Goal: Task Accomplishment & Management: Manage account settings

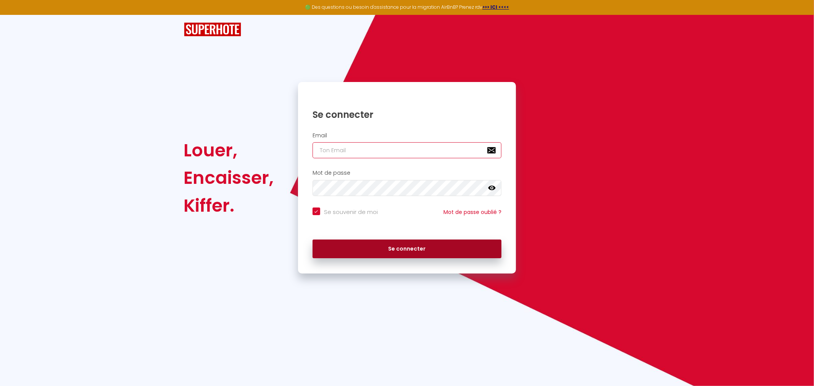
type input "[EMAIL_ADDRESS][DOMAIN_NAME]"
click at [417, 249] on button "Se connecter" at bounding box center [407, 249] width 189 height 19
checkbox input "true"
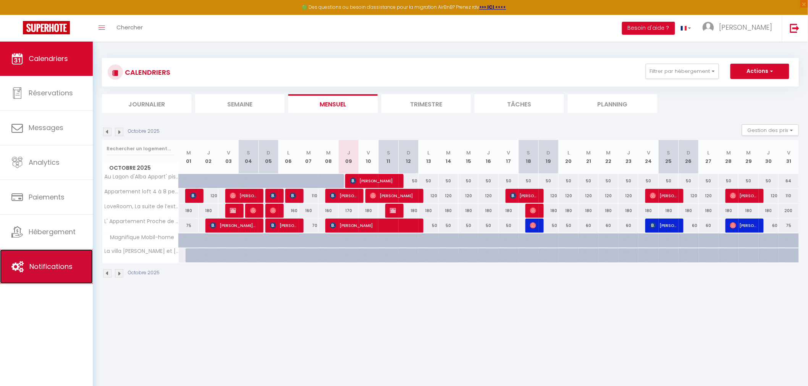
click at [53, 275] on link "Notifications" at bounding box center [46, 267] width 93 height 34
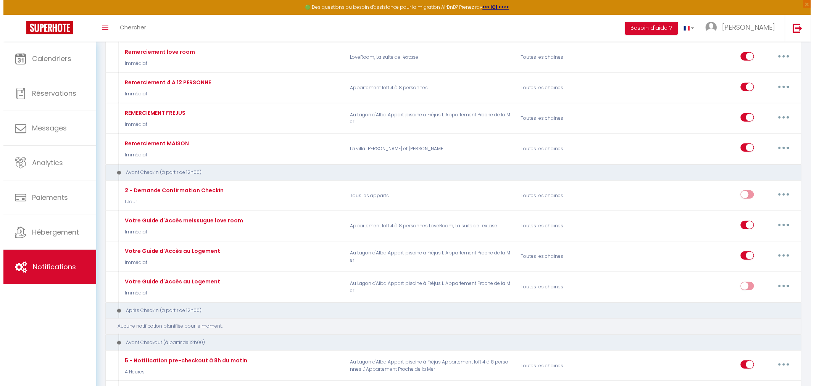
scroll to position [212, 0]
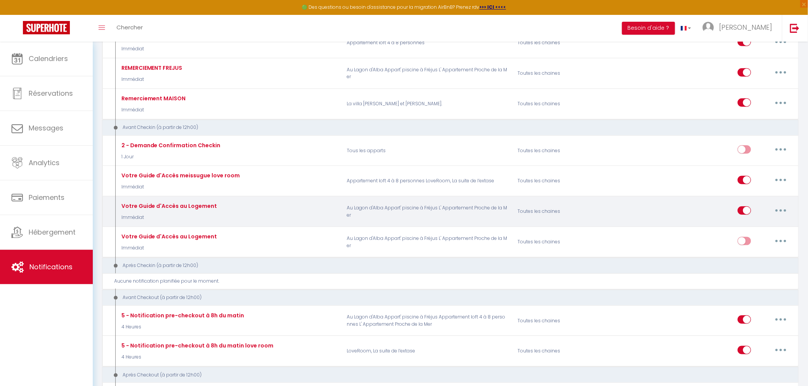
click at [780, 214] on button "button" at bounding box center [780, 211] width 21 height 12
click at [751, 228] on link "Editer" at bounding box center [761, 227] width 56 height 13
type input "Votre Guide d'Accès au Logement"
checkbox input "true"
checkbox input "false"
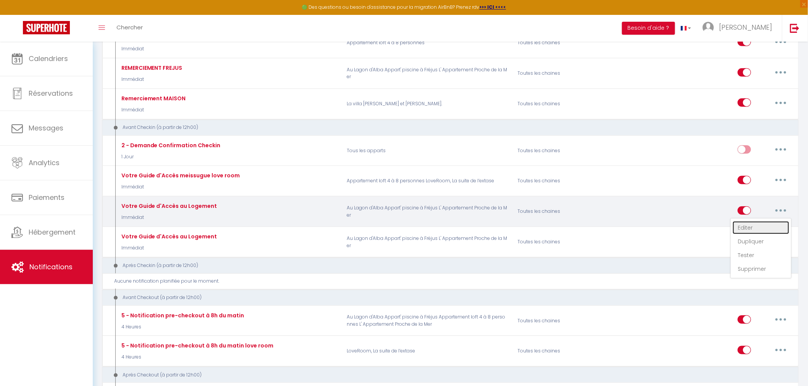
checkbox input "false"
checkbox input "true"
checkbox input "false"
select select "Immédiat"
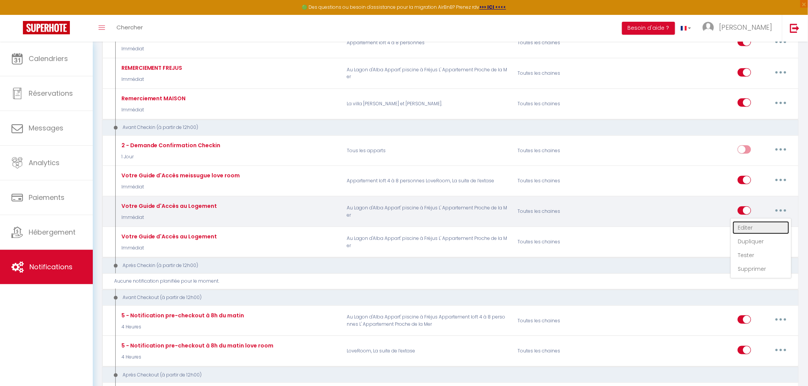
select select "if_booking_is_paid"
checkbox input "true"
checkbox input "false"
radio input "true"
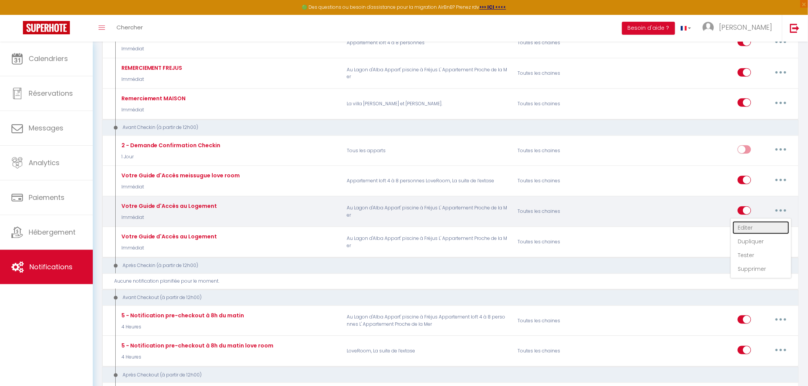
type input "Lien guide d'arriver"
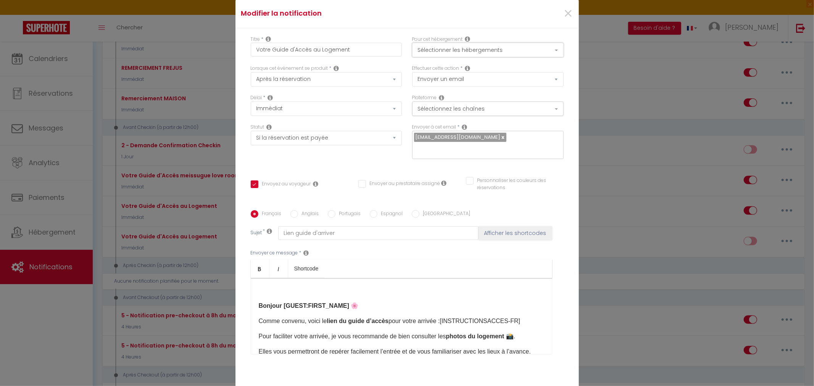
click at [457, 54] on button "Sélectionner les hébergements" at bounding box center [488, 50] width 152 height 15
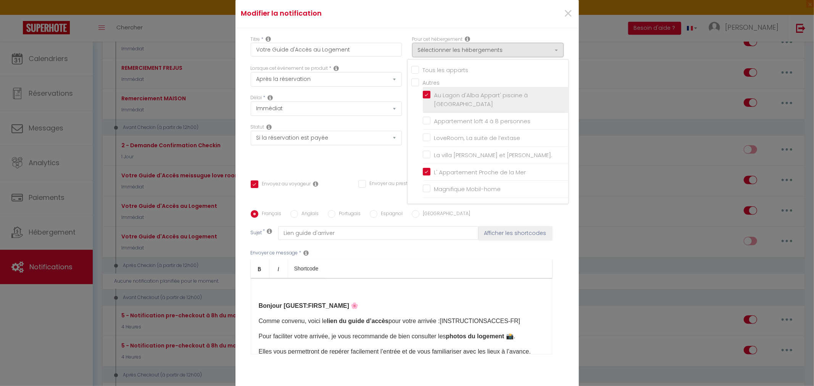
click at [423, 98] on input "Au Lagon d'Alba Appart' piscine à [GEOGRAPHIC_DATA]" at bounding box center [495, 100] width 145 height 8
checkbox input "false"
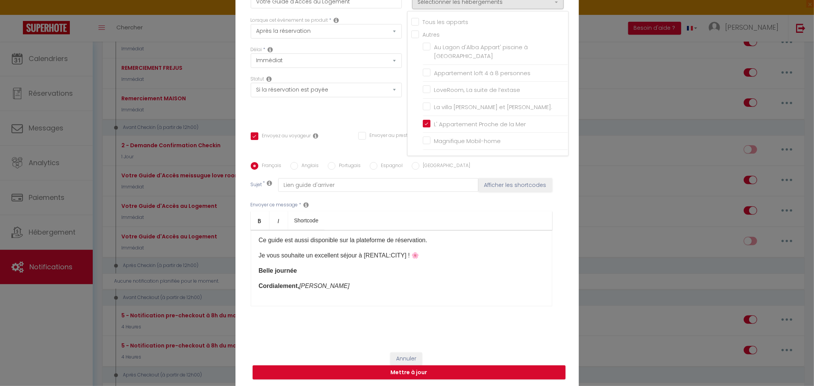
scroll to position [127, 0]
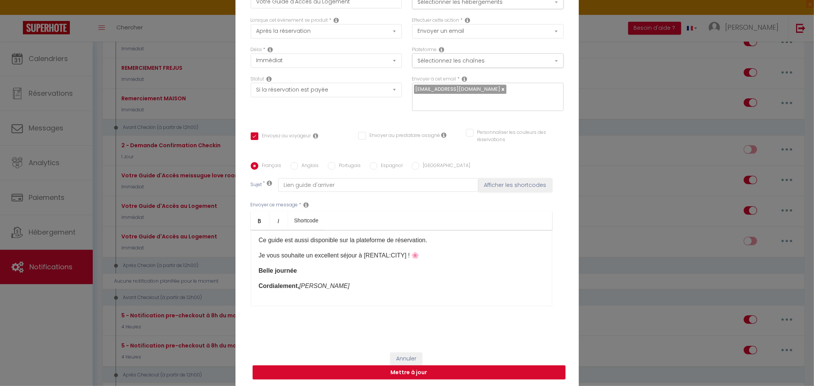
click at [414, 368] on button "Mettre à jour" at bounding box center [409, 373] width 313 height 15
checkbox input "true"
checkbox input "false"
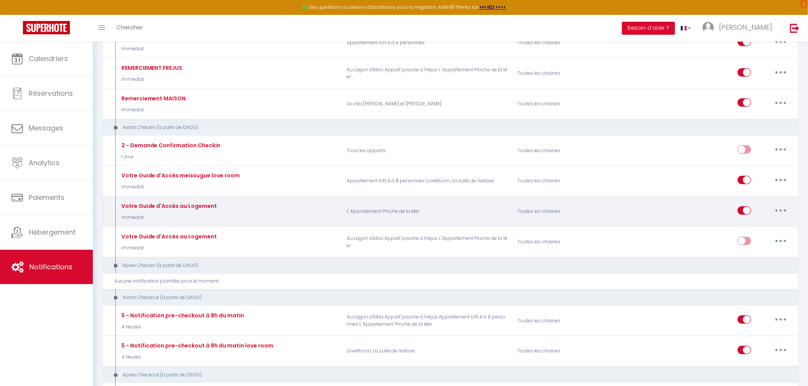
click at [781, 211] on button "button" at bounding box center [780, 211] width 21 height 12
click at [754, 230] on link "Editer" at bounding box center [761, 227] width 56 height 13
type input "Votre Guide d'Accès au Logement"
select select "Immédiat"
select select "if_booking_is_paid"
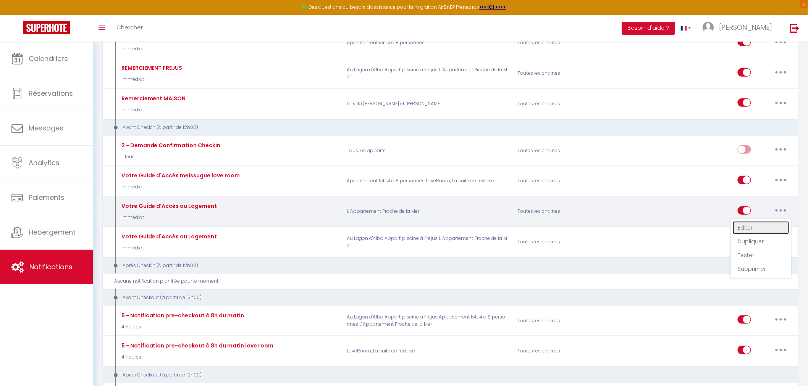
checkbox input "true"
checkbox input "false"
radio input "true"
type input "Lien guide d'arriver"
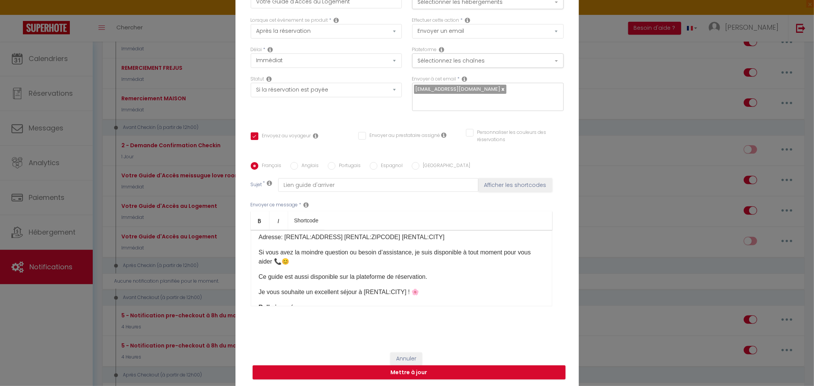
scroll to position [85, 0]
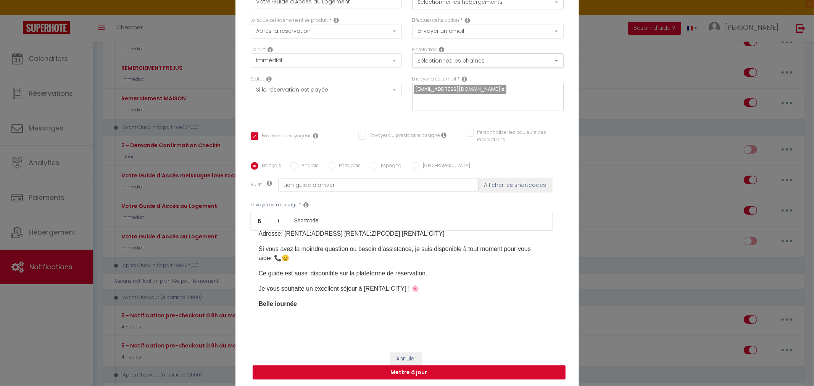
click at [387, 366] on button "Mettre à jour" at bounding box center [409, 373] width 313 height 15
checkbox input "true"
checkbox input "false"
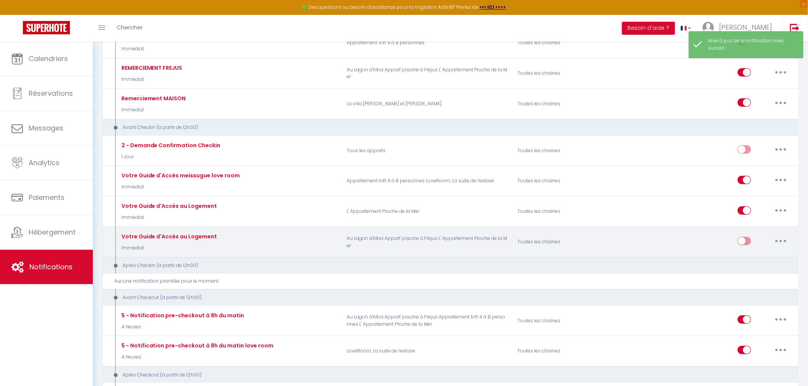
click at [778, 242] on button "button" at bounding box center [780, 241] width 21 height 12
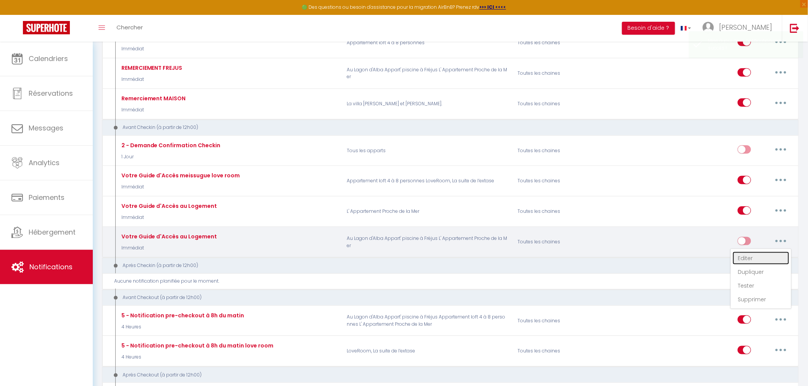
click at [744, 262] on link "Editer" at bounding box center [761, 258] width 56 height 13
type input "Votre Guide d'Accès au Logement"
checkbox input "true"
checkbox input "false"
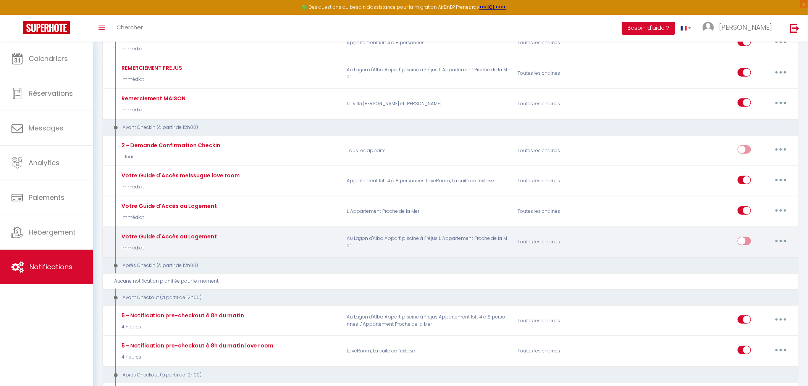
checkbox input "false"
select select "sms"
select select "Immédiat"
select select "if_booking_is_paid"
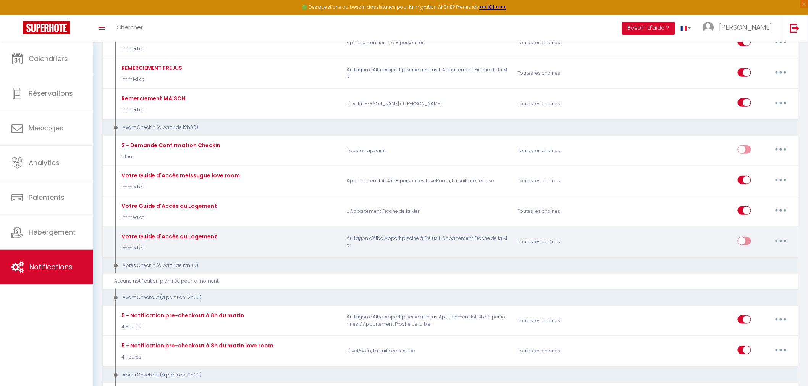
checkbox input "true"
checkbox input "false"
radio input "true"
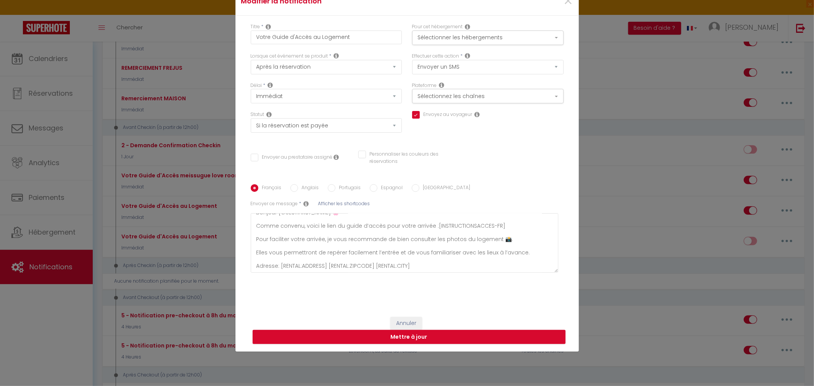
scroll to position [0, 0]
click at [526, 39] on button "Sélectionner les hébergements" at bounding box center [488, 38] width 152 height 15
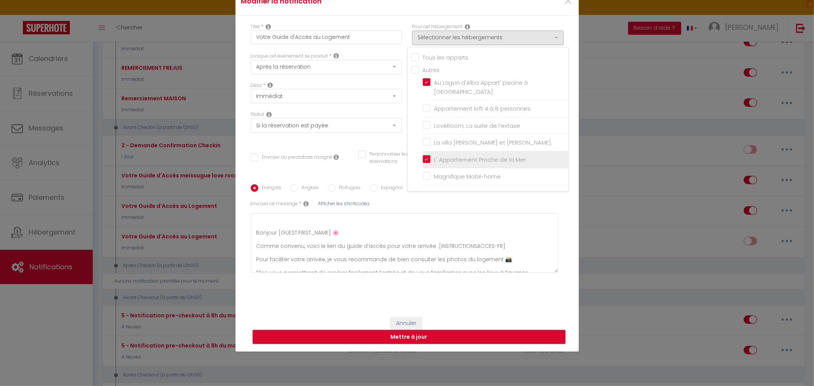
click at [424, 156] on input "L' Appartement Proche de la Mer" at bounding box center [495, 160] width 145 height 8
checkbox input "false"
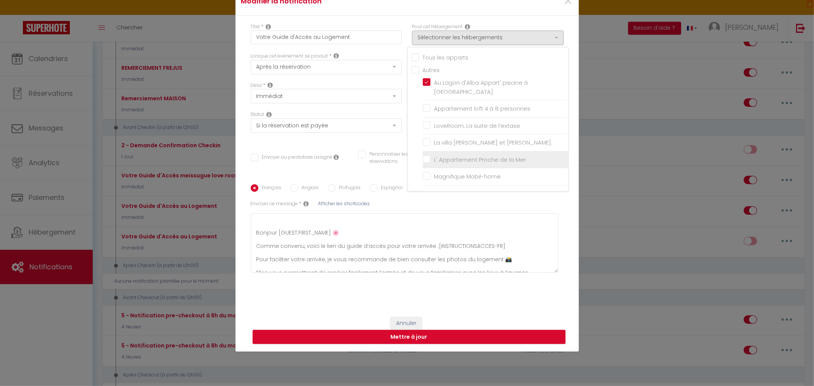
checkbox input "false"
checkbox input "true"
checkbox input "false"
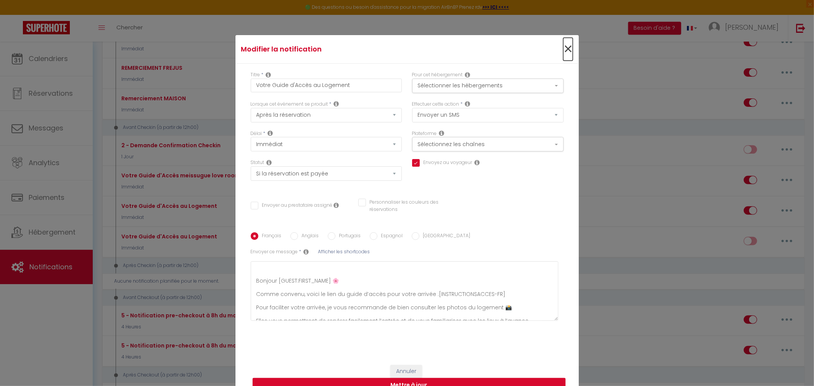
click at [564, 48] on span "×" at bounding box center [568, 49] width 10 height 23
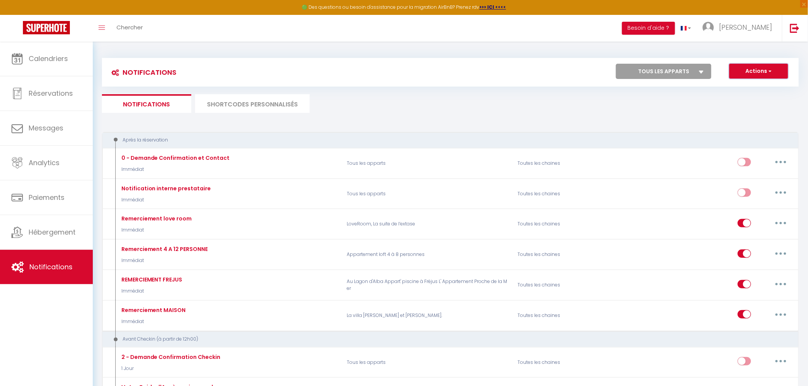
click at [774, 73] on button "Actions" at bounding box center [758, 71] width 59 height 15
click at [252, 105] on li "SHORTCODES PERSONNALISÉS" at bounding box center [252, 103] width 115 height 19
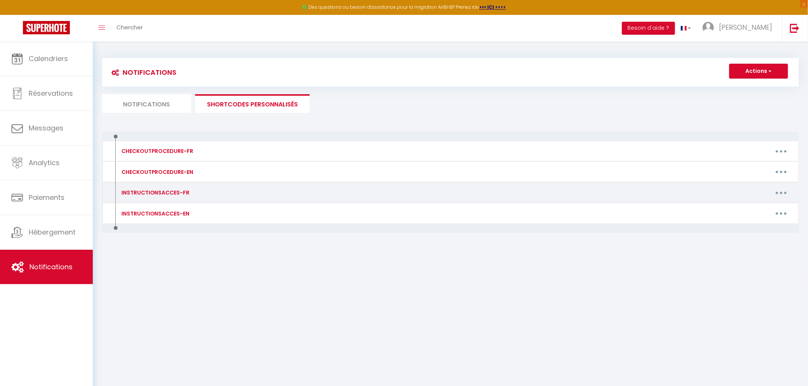
click at [170, 193] on div "INSTRUCTIONSACCES-FR" at bounding box center [154, 193] width 70 height 8
click at [783, 193] on button "button" at bounding box center [780, 193] width 21 height 12
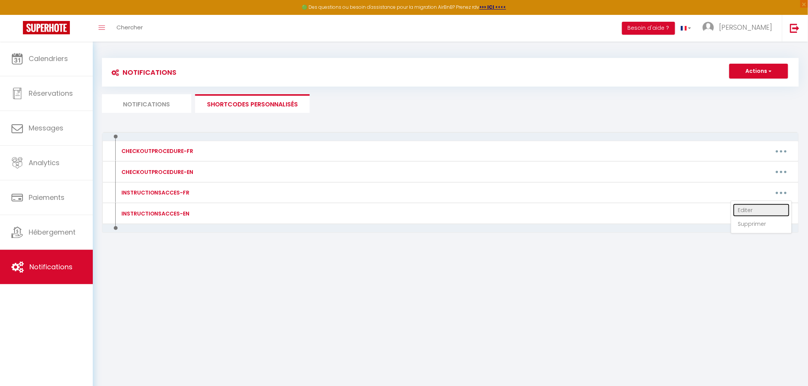
click at [752, 210] on link "Editer" at bounding box center [761, 210] width 56 height 13
type input "INSTRUCTIONSACCES-FR"
type textarea "Bonjour [GUEST:FIRST_NAME] 🌸, Comme convenu pour votre réservation, je vous fai…"
type textarea "[URL][DOMAIN_NAME]"
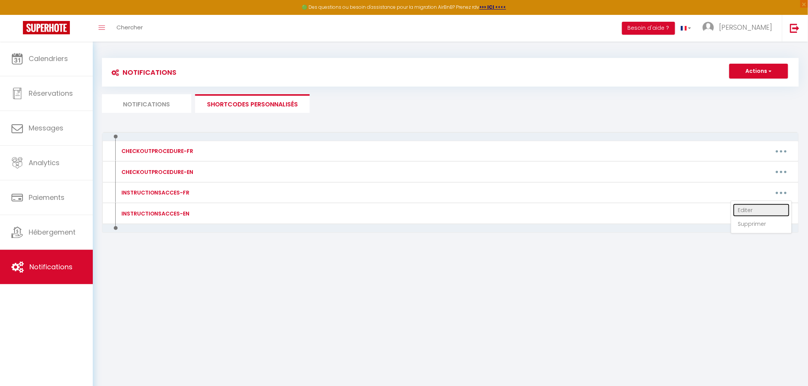
type textarea "[URL][DOMAIN_NAME]"
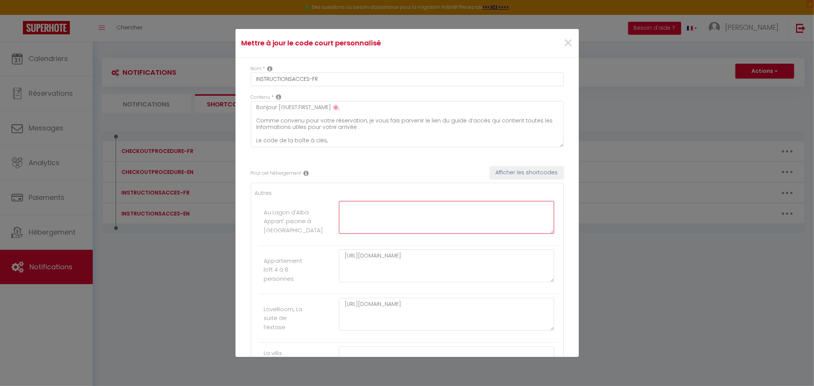
click at [363, 217] on textarea at bounding box center [447, 217] width 216 height 33
click at [563, 43] on span "×" at bounding box center [568, 43] width 10 height 23
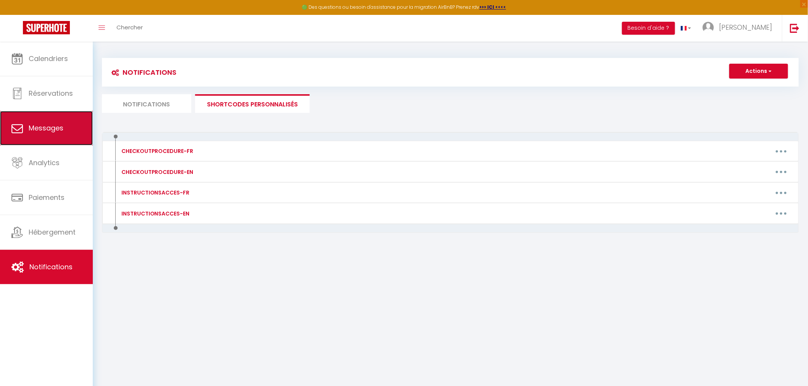
click at [40, 134] on link "Messages" at bounding box center [46, 128] width 93 height 34
select select "message"
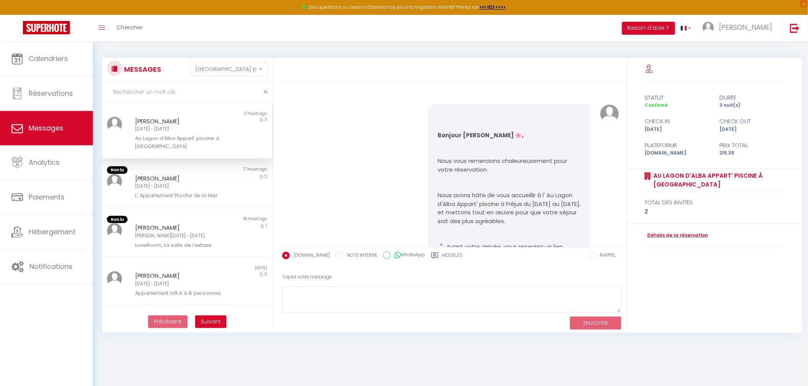
scroll to position [1808, 0]
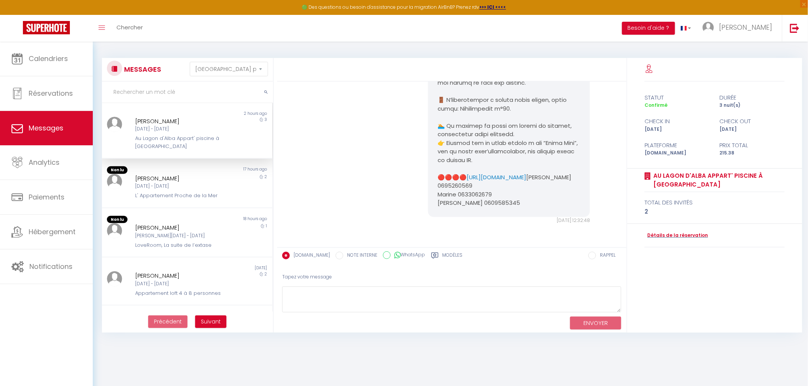
click at [431, 256] on icon at bounding box center [435, 256] width 8 height 8
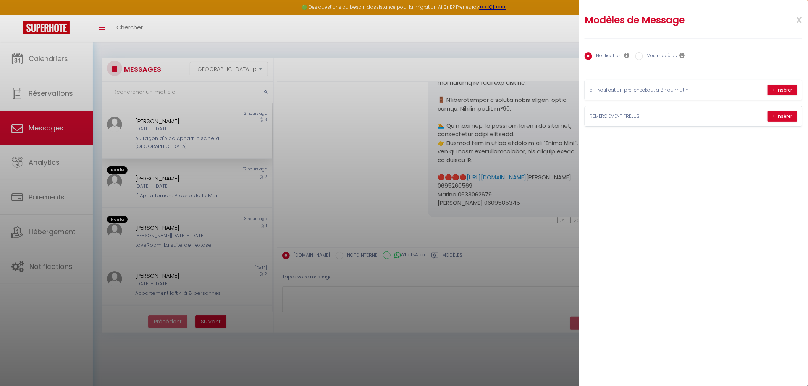
click at [639, 57] on input "Mes modèles" at bounding box center [639, 56] width 8 height 8
radio input "true"
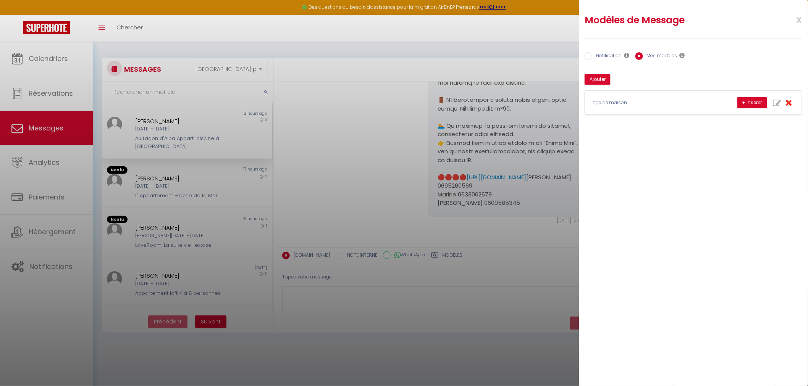
click at [606, 56] on label "Notification" at bounding box center [607, 56] width 30 height 8
click at [592, 56] on input "Notification" at bounding box center [588, 56] width 8 height 8
radio input "true"
radio input "false"
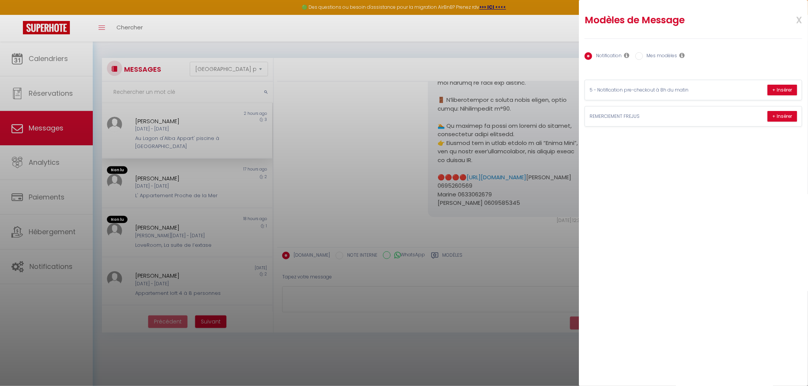
click at [440, 297] on div at bounding box center [404, 193] width 808 height 386
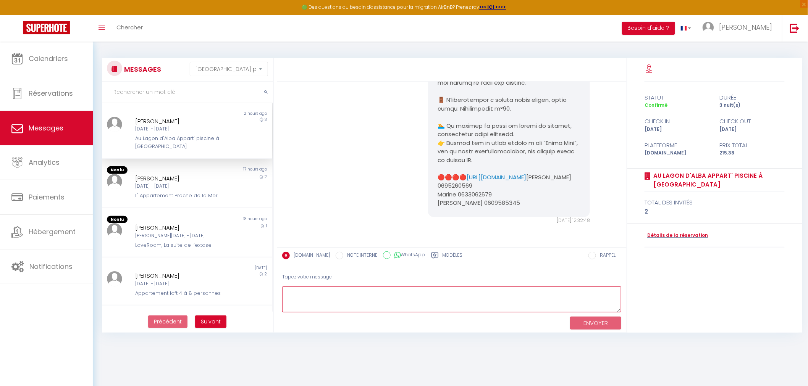
click at [527, 296] on textarea at bounding box center [451, 300] width 339 height 26
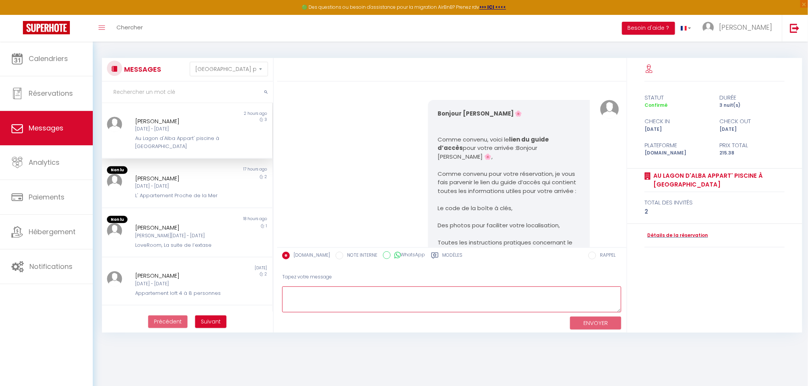
scroll to position [833, 0]
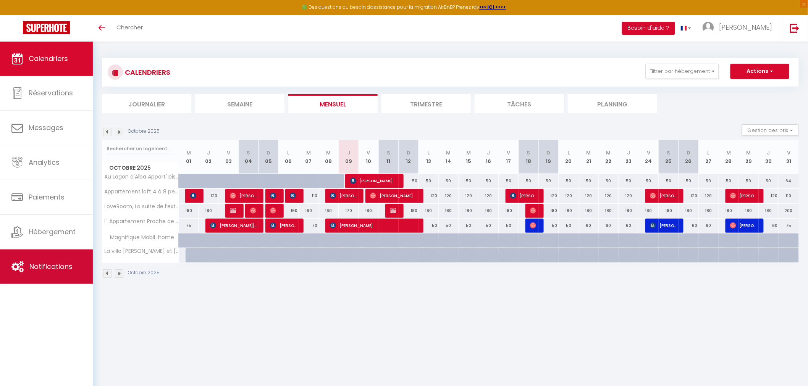
click at [55, 261] on link "Notifications" at bounding box center [46, 267] width 93 height 34
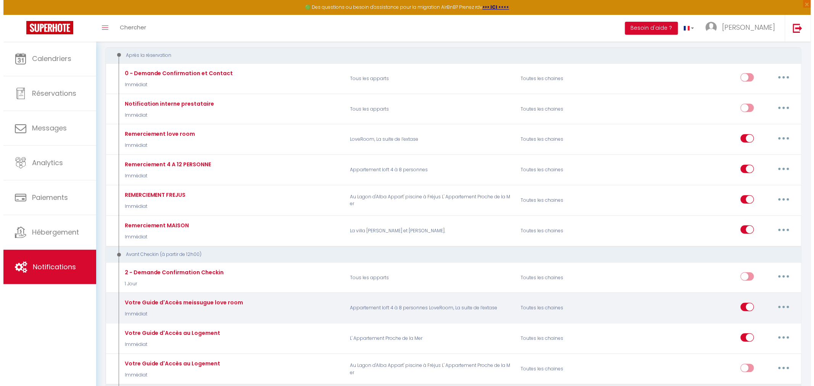
scroll to position [169, 0]
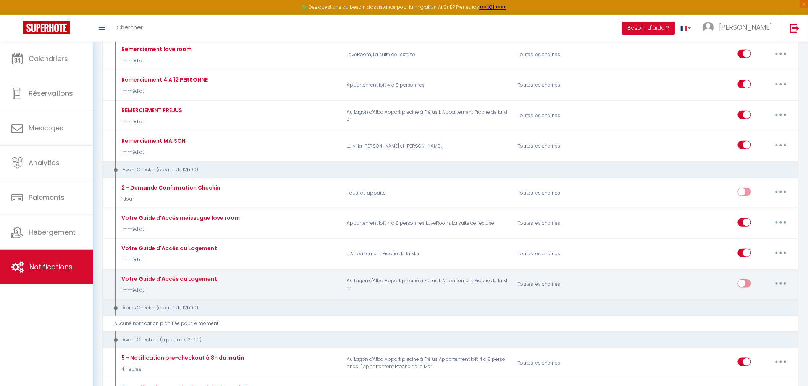
click at [770, 281] on button "button" at bounding box center [780, 284] width 21 height 12
click at [757, 317] on link "Dupliquer" at bounding box center [761, 314] width 56 height 13
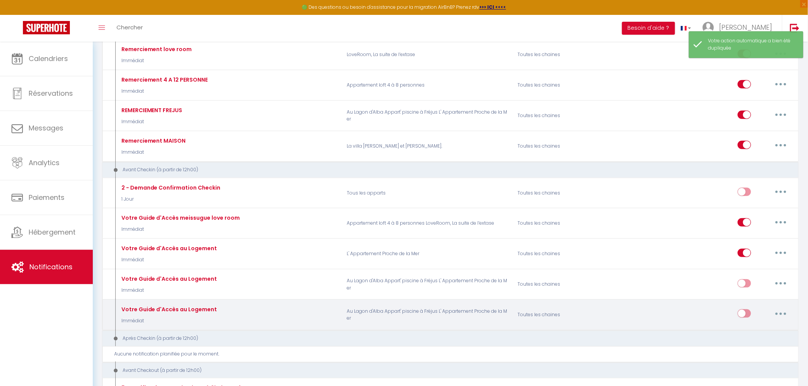
click at [780, 315] on button "button" at bounding box center [780, 314] width 21 height 12
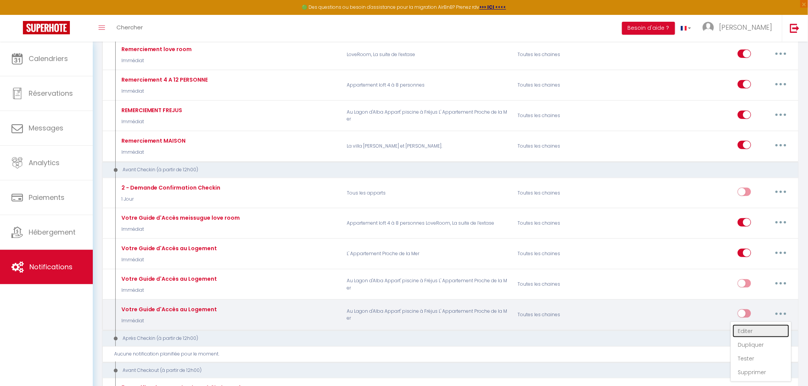
click at [747, 334] on link "Editer" at bounding box center [761, 331] width 56 height 13
type input "Votre Guide d'Accès au Logement"
select select "sms"
select select "Immédiat"
select select "if_booking_is_paid"
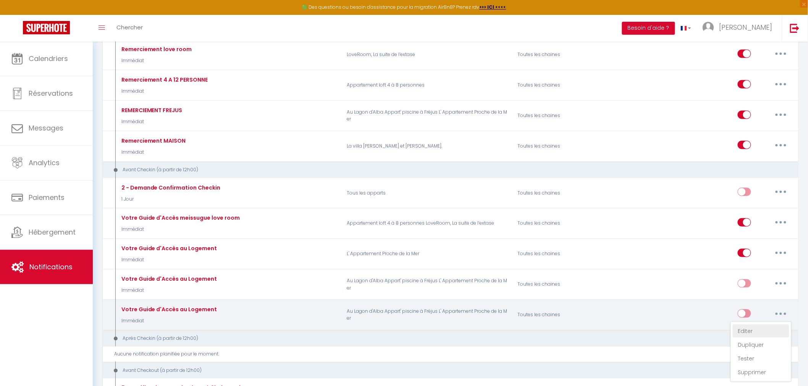
checkbox input "true"
checkbox input "false"
radio input "true"
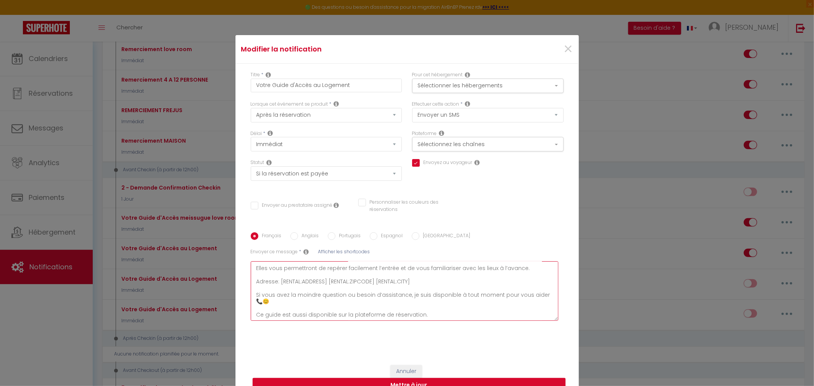
scroll to position [48, 0]
